Goal: Find specific page/section: Find specific page/section

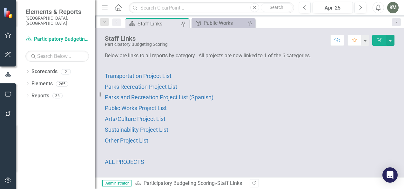
click at [150, 114] on p "Arts/Culture Project List" at bounding box center [249, 118] width 289 height 11
click at [147, 117] on span "Arts/Culture Project List" at bounding box center [135, 118] width 61 height 7
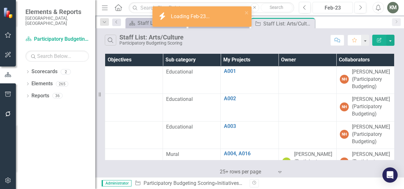
click at [336, 11] on div "Feb-23" at bounding box center [333, 8] width 36 height 8
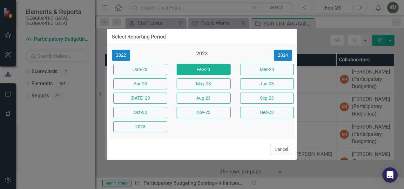
click at [282, 62] on div "2022 2023 [DATE]-23 Feb-23 Mar-23 Apr-23 May-23 Jun-23 [DATE]-23 Aug-23 Sep-23 …" at bounding box center [202, 92] width 190 height 94
click at [280, 59] on button "2024" at bounding box center [283, 55] width 18 height 11
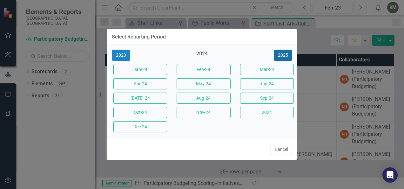
click at [280, 59] on button "2025" at bounding box center [283, 55] width 18 height 11
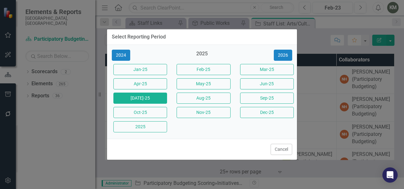
click at [148, 98] on button "[DATE]-25" at bounding box center [140, 97] width 54 height 11
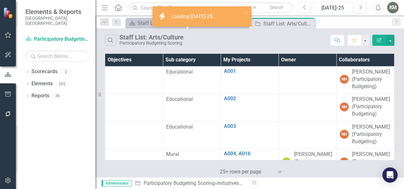
click at [329, 9] on div "[DATE]-25" at bounding box center [333, 8] width 36 height 8
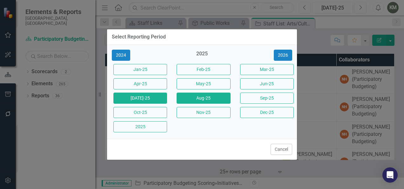
click at [203, 99] on button "Aug-25" at bounding box center [203, 97] width 54 height 11
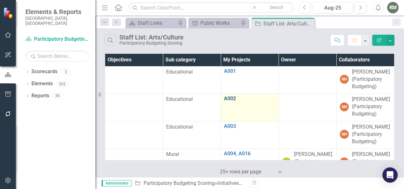
click at [231, 99] on link "A002" at bounding box center [249, 99] width 51 height 6
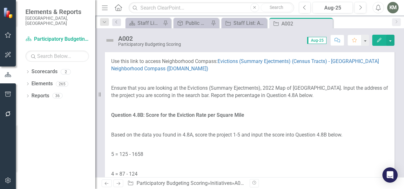
scroll to position [3252, 0]
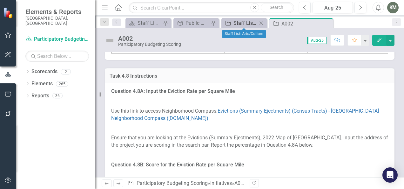
click at [241, 23] on div "Staff List: Arts/Culture" at bounding box center [245, 23] width 24 height 8
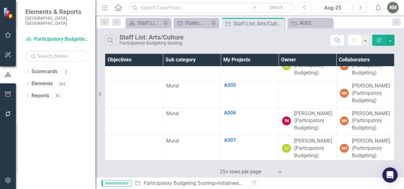
scroll to position [96, 0]
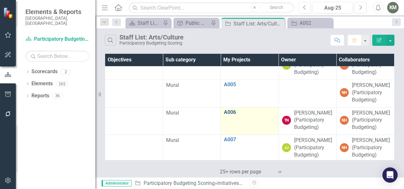
click at [229, 110] on link "A006" at bounding box center [249, 112] width 51 height 6
